Goal: Check status

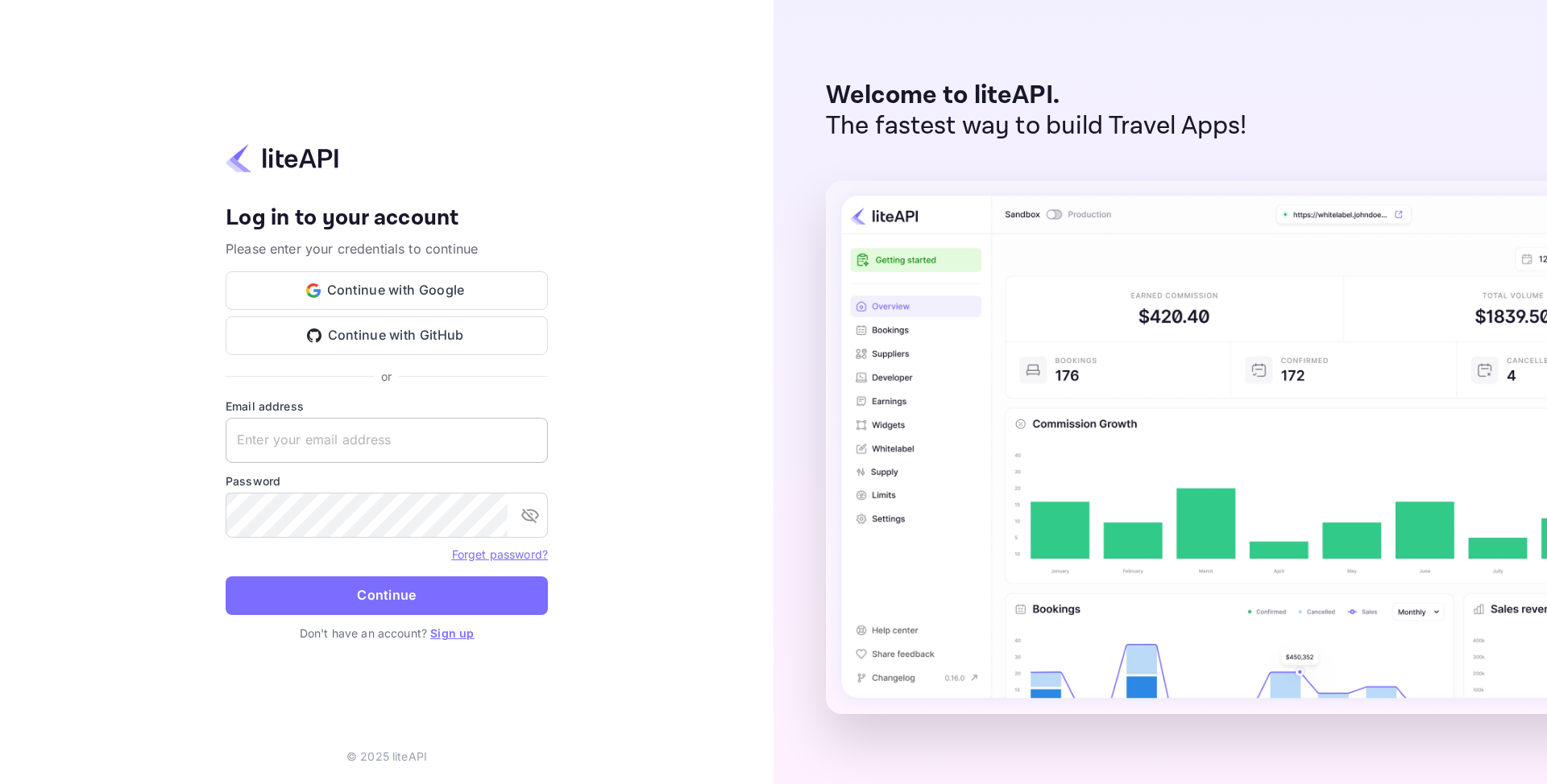
click at [387, 447] on input "text" at bounding box center [387, 440] width 322 height 45
paste input "[EMAIL_ADDRESS][DOMAIN_NAME]"
type input "[EMAIL_ADDRESS][DOMAIN_NAME]"
click at [283, 595] on button "Continue" at bounding box center [387, 596] width 322 height 39
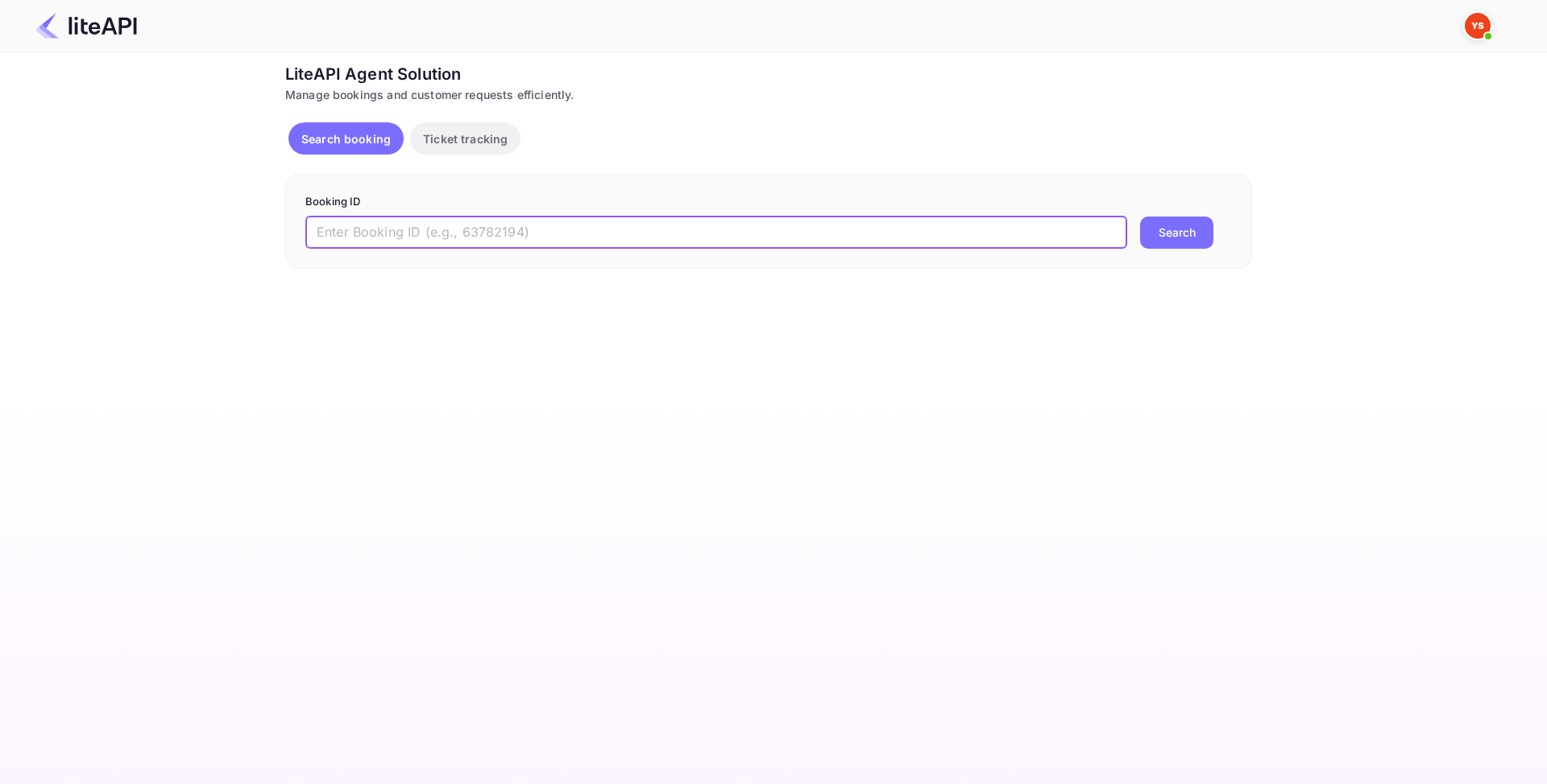
click at [353, 227] on input "text" at bounding box center [716, 233] width 822 height 32
paste input "8077462"
type input "8077462"
click at [1179, 238] on button "Search" at bounding box center [1176, 233] width 74 height 32
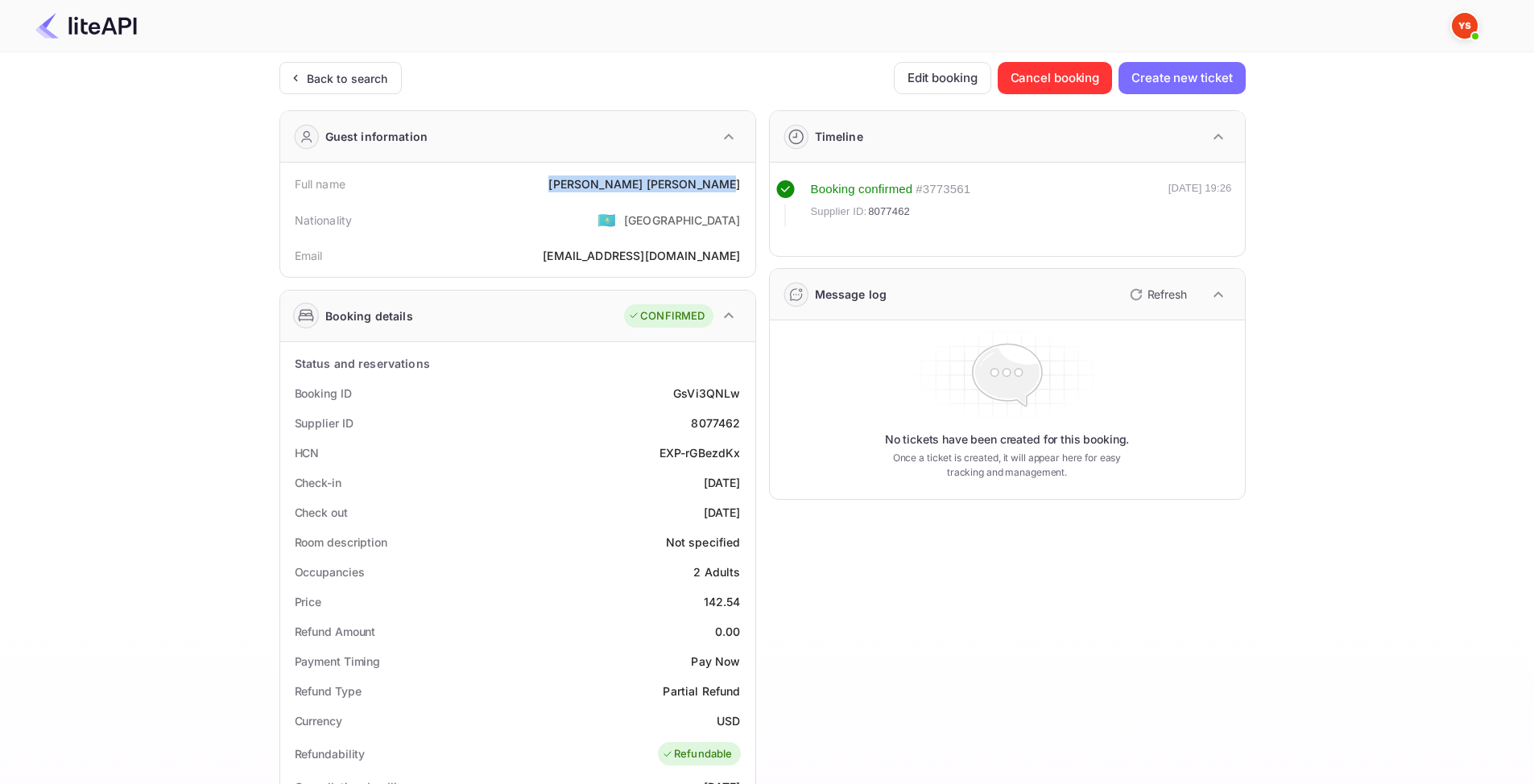
drag, startPoint x: 630, startPoint y: 192, endPoint x: 740, endPoint y: 193, distance: 110.0
click at [740, 193] on div "Full name Hanna Piatrouskaya" at bounding box center [517, 184] width 462 height 30
copy div "Hanna Piatrouskaya"
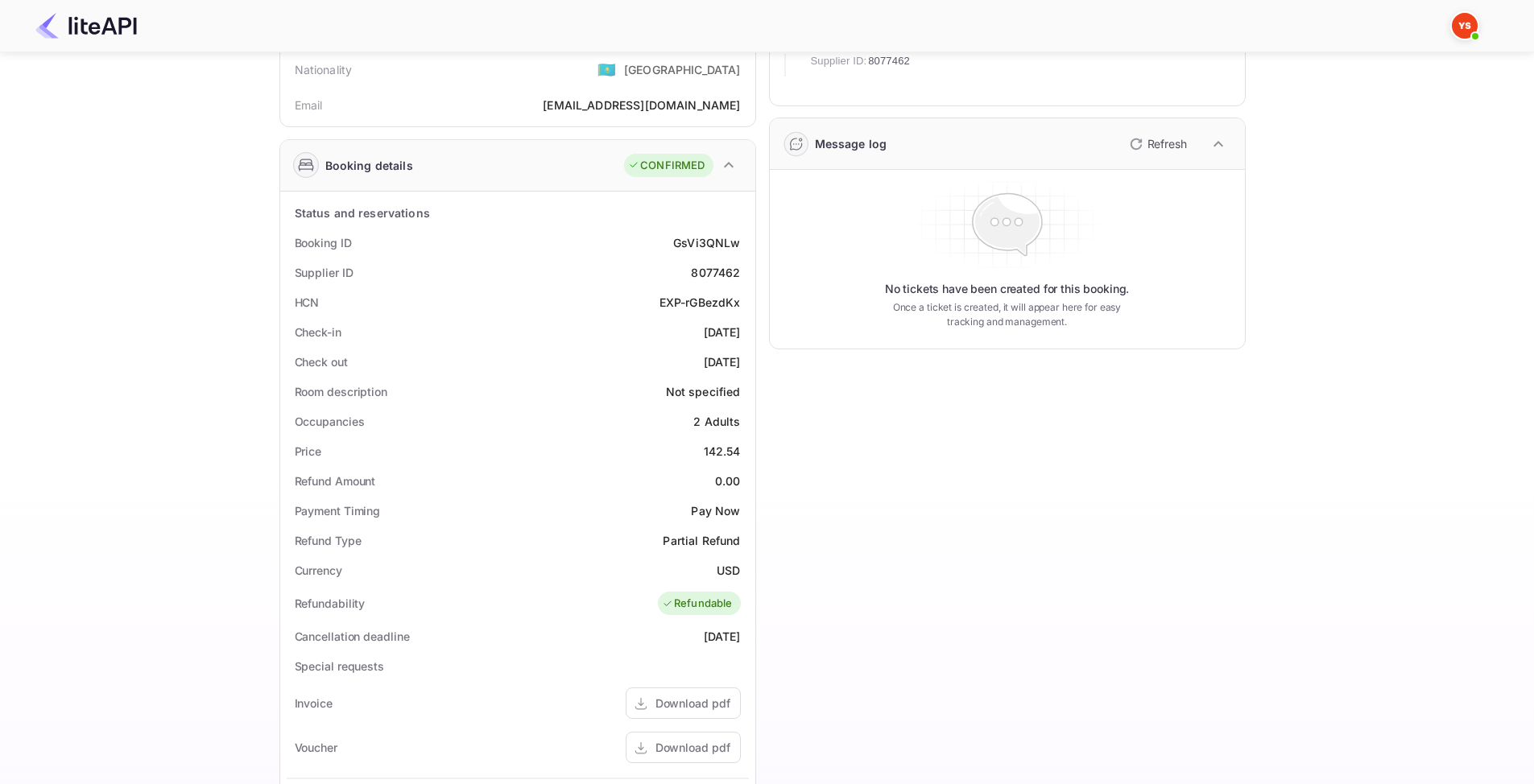
scroll to position [161, 0]
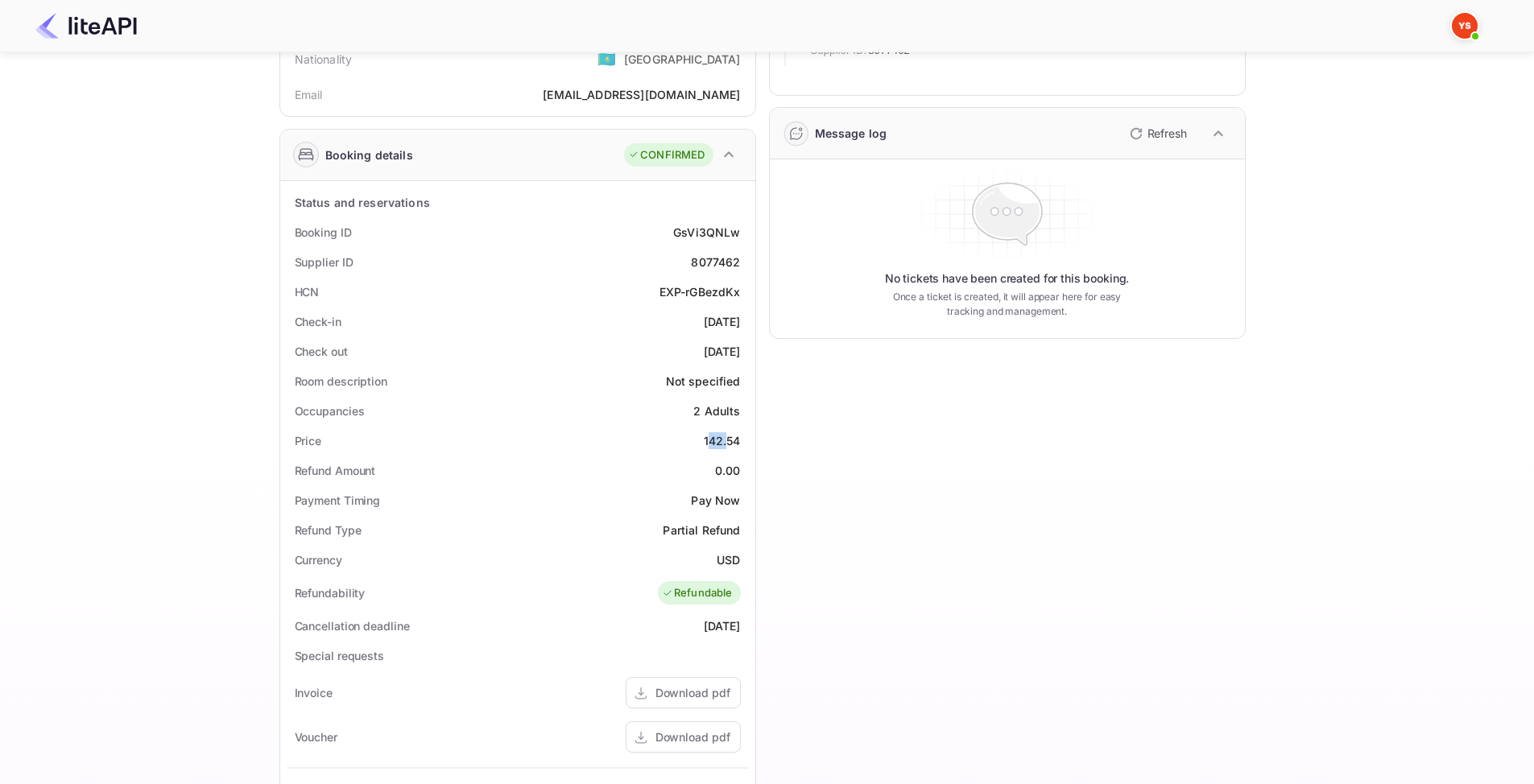
drag, startPoint x: 713, startPoint y: 439, endPoint x: 726, endPoint y: 440, distance: 13.0
click at [726, 440] on div "142.54" at bounding box center [723, 440] width 37 height 17
drag, startPoint x: 706, startPoint y: 435, endPoint x: 749, endPoint y: 439, distance: 43.2
click at [749, 439] on div "Status and reservations Booking ID GsVi3QNLw Supplier ID 8077462 HCN EXP-rGBezd…" at bounding box center [517, 625] width 475 height 888
drag, startPoint x: 304, startPoint y: 450, endPoint x: 747, endPoint y: 439, distance: 443.1
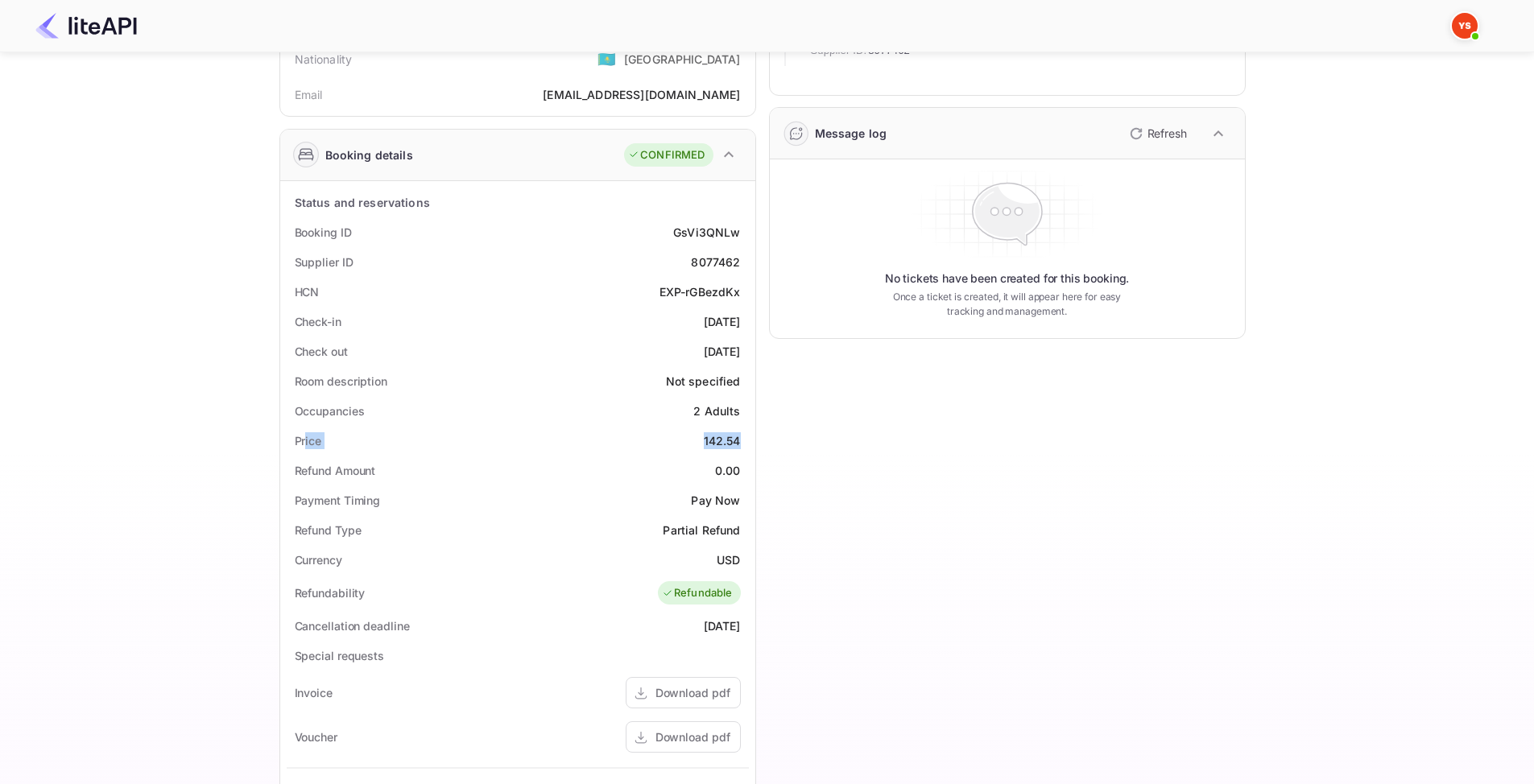
click at [747, 439] on div "Price 142.54" at bounding box center [517, 440] width 462 height 30
click at [749, 472] on div "Status and reservations Booking ID GsVi3QNLw Supplier ID 8077462 HCN EXP-rGBezd…" at bounding box center [517, 625] width 475 height 888
drag, startPoint x: 713, startPoint y: 550, endPoint x: 752, endPoint y: 560, distance: 40.3
click at [749, 559] on div "Status and reservations Booking ID GsVi3QNLw Supplier ID 8077462 HCN EXP-rGBezd…" at bounding box center [517, 625] width 475 height 888
drag, startPoint x: 761, startPoint y: 571, endPoint x: 740, endPoint y: 571, distance: 21.0
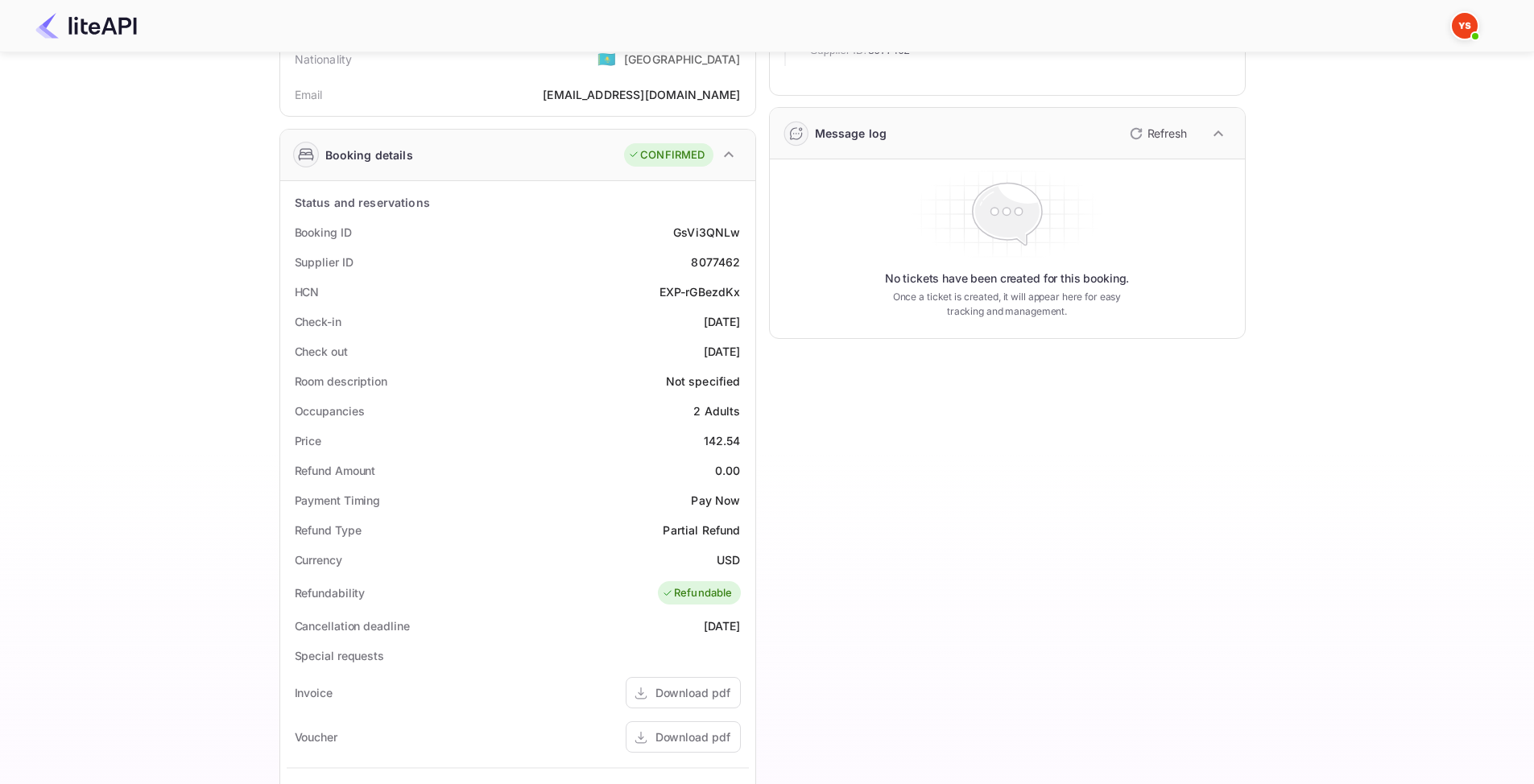
click at [761, 571] on div "Timeline Booking confirmed # 3773561 Supplier ID: 8077462 29 Jun 2025 19:26 Mes…" at bounding box center [1000, 508] width 489 height 1144
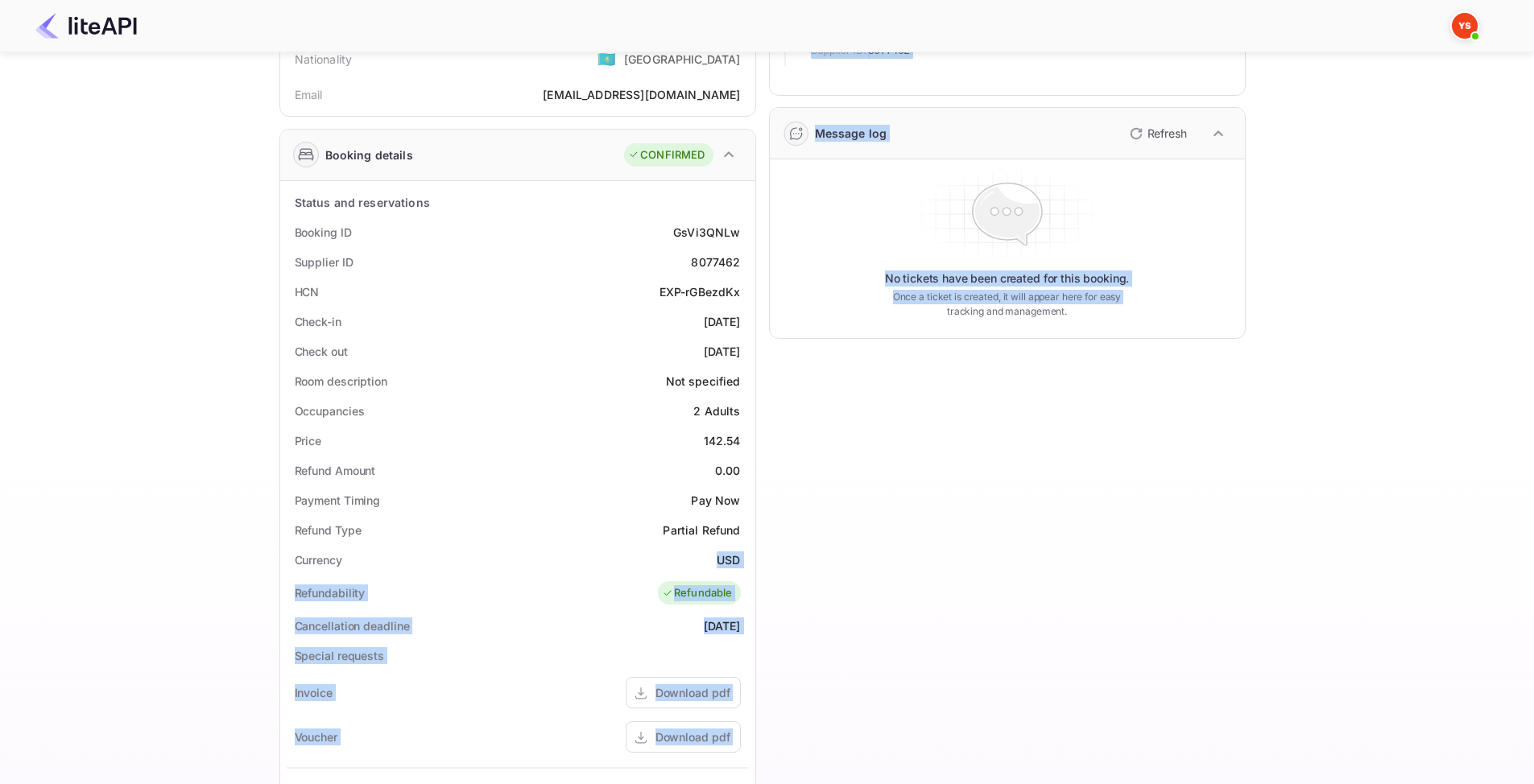
drag, startPoint x: 749, startPoint y: 560, endPoint x: 727, endPoint y: 565, distance: 22.6
click at [755, 558] on div "Guest information Full name Hanna Piatrouskaya Nationality 🇰🇿 Kazakhstan Email …" at bounding box center [756, 508] width 979 height 1144
click at [609, 559] on div "Currency USD" at bounding box center [517, 560] width 462 height 30
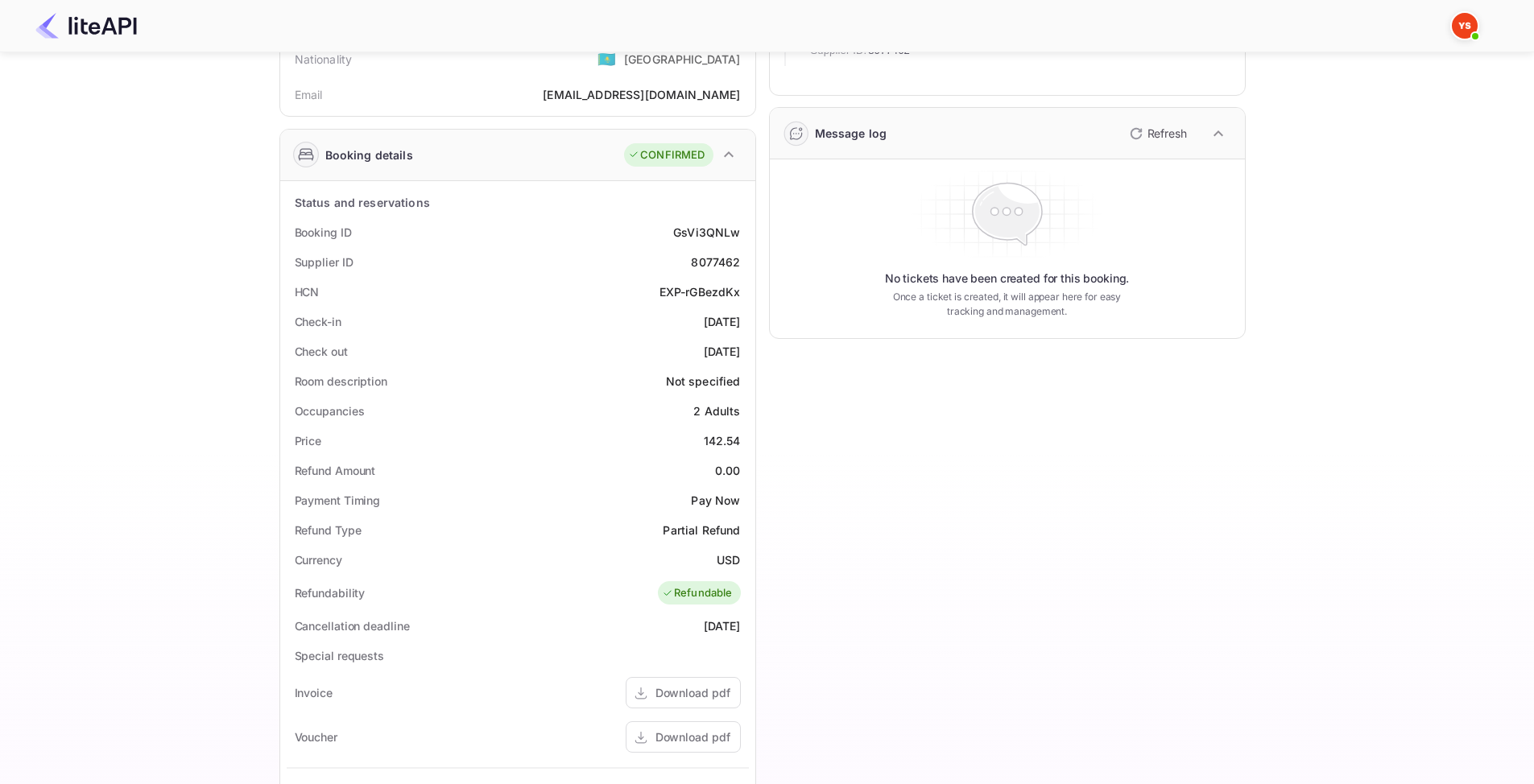
click at [288, 560] on div "Currency USD" at bounding box center [517, 560] width 462 height 30
click at [282, 533] on div "Status and reservations Booking ID GsVi3QNLw Supplier ID 8077462 HCN EXP-rGBezd…" at bounding box center [517, 625] width 475 height 888
